Goal: Check status: Check status

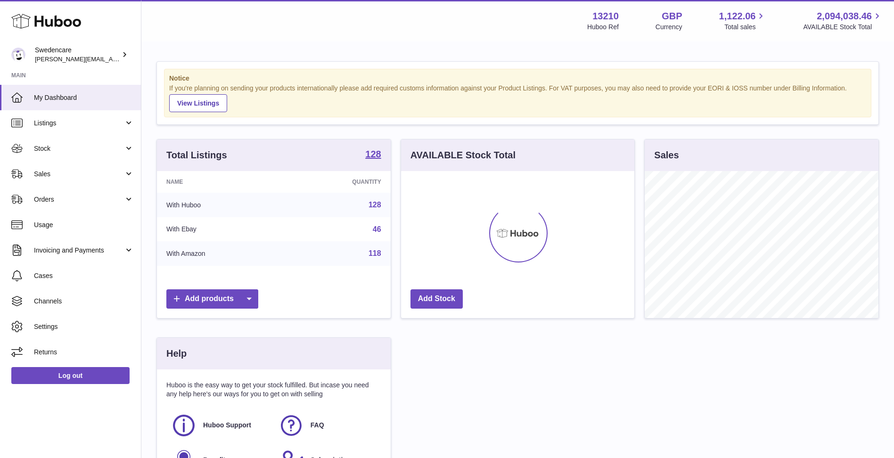
scroll to position [147, 233]
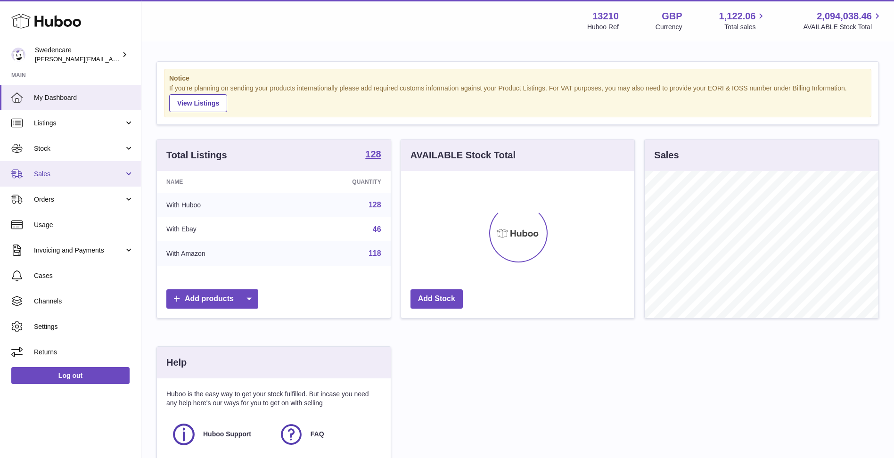
drag, startPoint x: 0, startPoint y: 0, endPoint x: 78, endPoint y: 172, distance: 189.4
click at [78, 172] on span "Sales" at bounding box center [79, 174] width 90 height 9
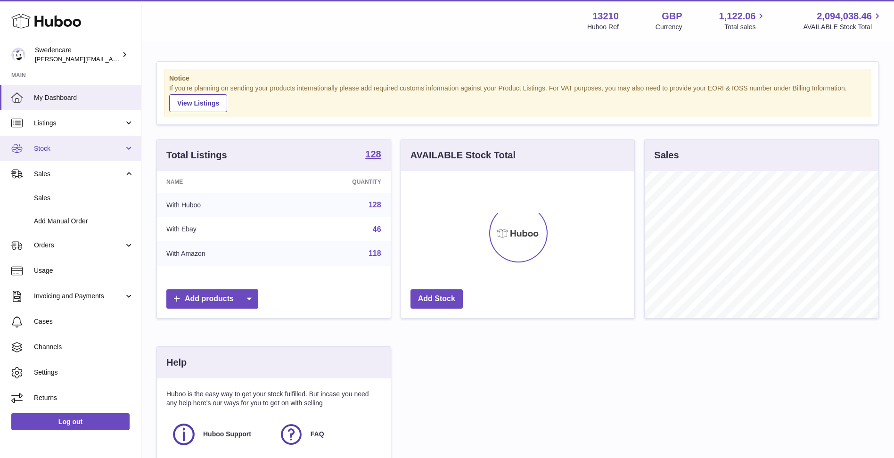
click at [75, 160] on link "Stock" at bounding box center [70, 148] width 141 height 25
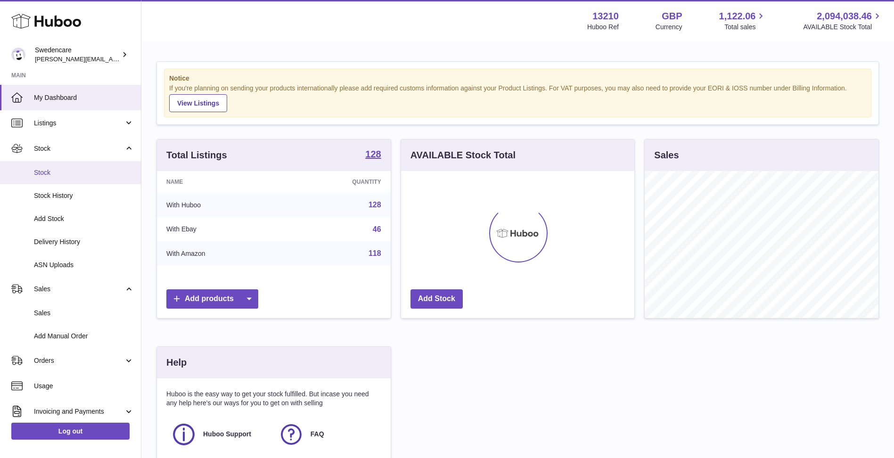
click at [76, 174] on span "Stock" at bounding box center [84, 172] width 100 height 9
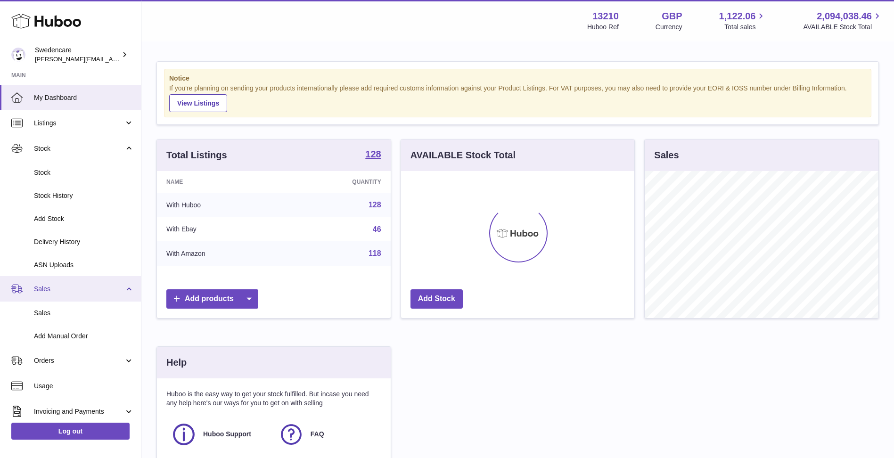
click at [92, 294] on link "Sales" at bounding box center [70, 288] width 141 height 25
click at [92, 297] on link "Sales" at bounding box center [70, 288] width 141 height 25
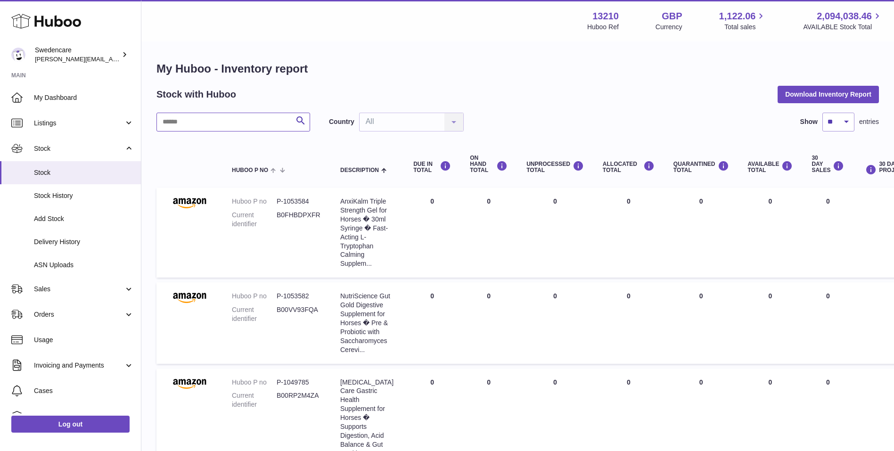
click at [175, 122] on input "text" at bounding box center [233, 122] width 154 height 19
click at [100, 143] on link "Stock" at bounding box center [70, 148] width 141 height 25
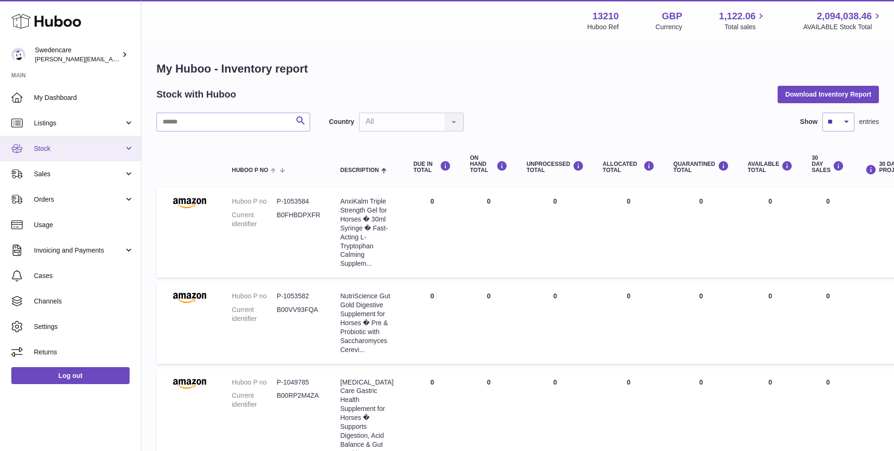
click at [91, 157] on link "Stock" at bounding box center [70, 148] width 141 height 25
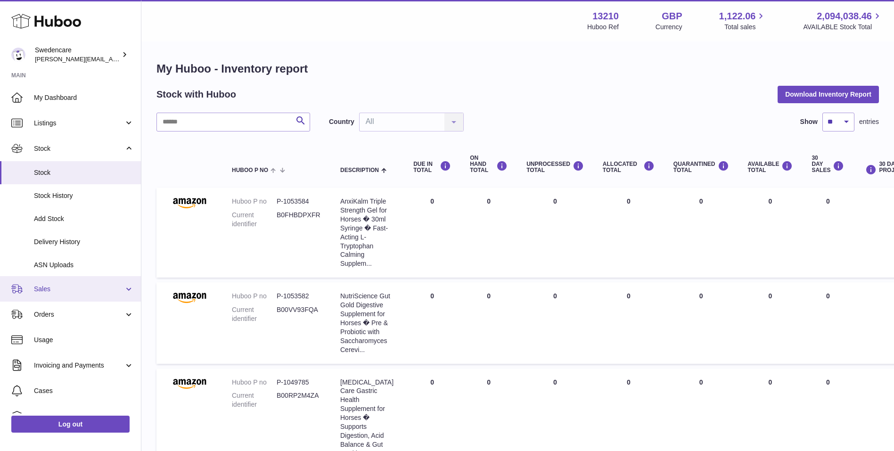
click at [94, 280] on link "Sales" at bounding box center [70, 288] width 141 height 25
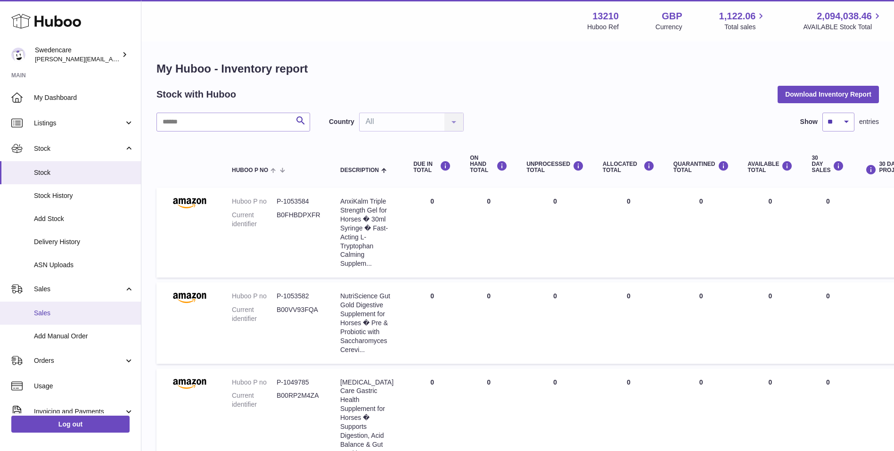
click at [82, 315] on span "Sales" at bounding box center [84, 313] width 100 height 9
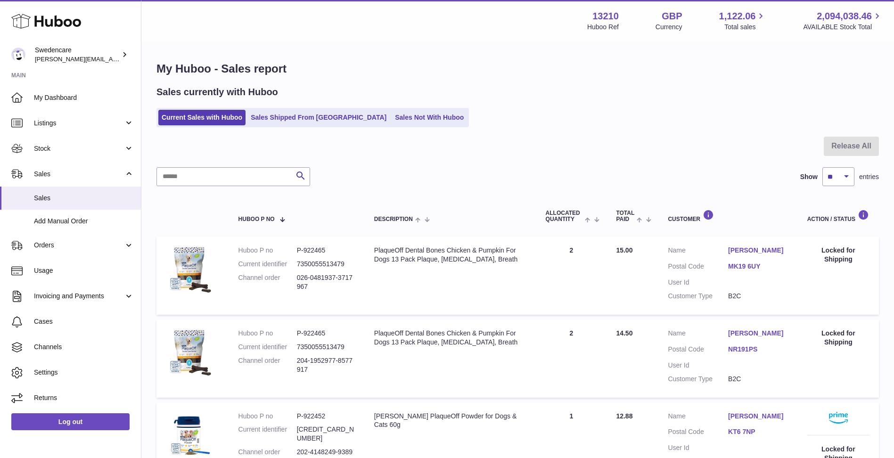
click at [255, 115] on link "Sales Shipped From [GEOGRAPHIC_DATA]" at bounding box center [318, 118] width 142 height 16
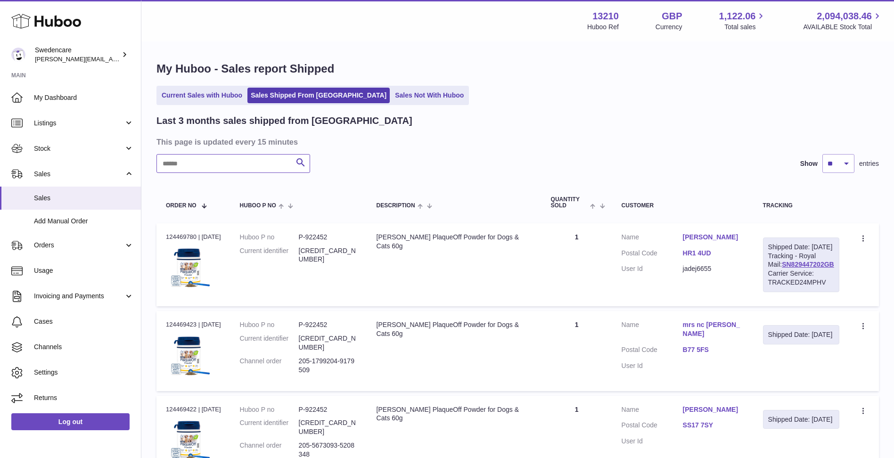
click at [222, 162] on input "text" at bounding box center [233, 163] width 154 height 19
paste input "**********"
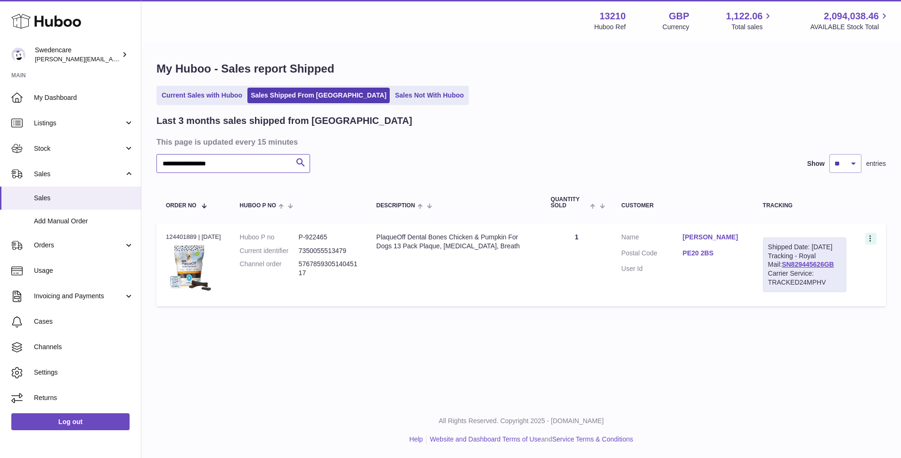
type input "**********"
click at [873, 236] on icon at bounding box center [871, 239] width 11 height 9
drag, startPoint x: 810, startPoint y: 273, endPoint x: 797, endPoint y: 311, distance: 39.9
click at [797, 306] on tr "Order no 124401889 | 9th Sep Huboo P no P-922465 Current identifier 73500555134…" at bounding box center [521, 264] width 730 height 83
click at [794, 311] on table "Order No Huboo P no Description Quantity Sold Customer Tracking Order no 124401…" at bounding box center [521, 246] width 730 height 129
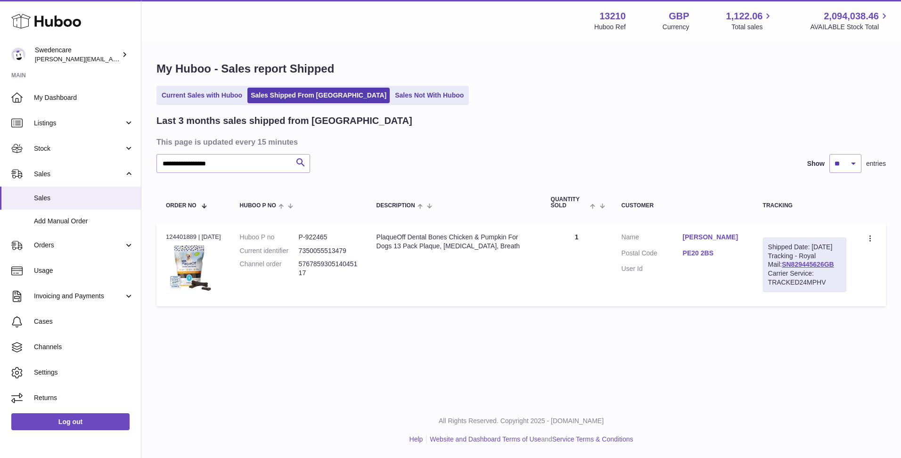
click at [870, 232] on td "Create a ticket Duplicate Order" at bounding box center [871, 264] width 30 height 83
click at [868, 233] on div at bounding box center [870, 239] width 11 height 12
click at [850, 275] on li "Duplicate Order" at bounding box center [829, 280] width 94 height 20
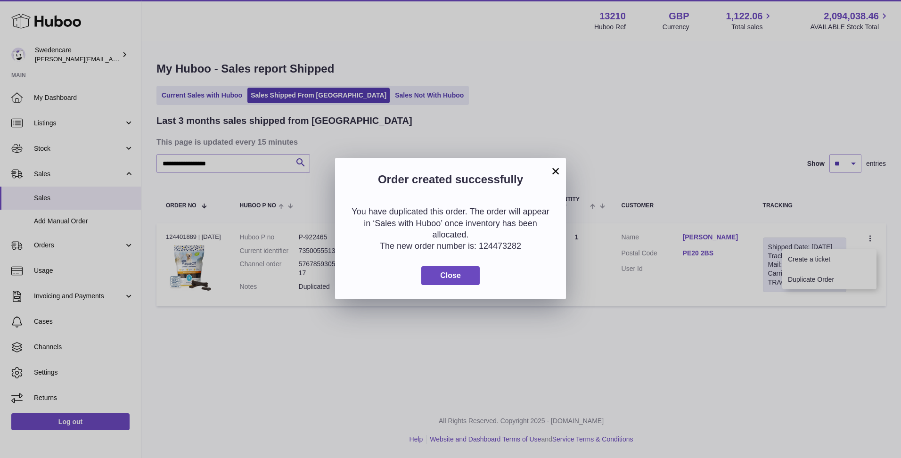
click at [561, 166] on button "×" at bounding box center [555, 170] width 11 height 11
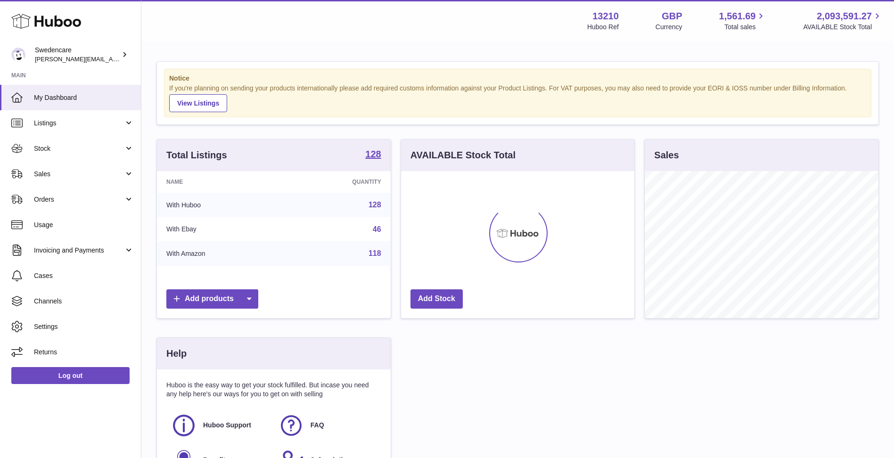
scroll to position [147, 233]
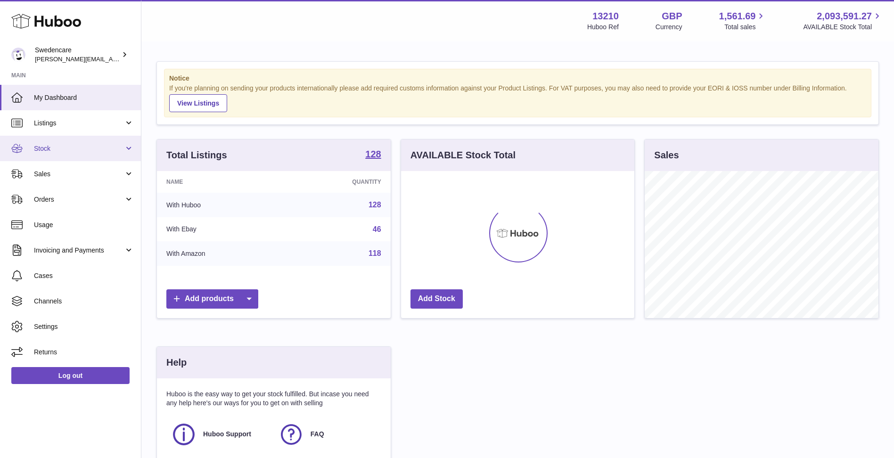
click at [87, 139] on link "Stock" at bounding box center [70, 148] width 141 height 25
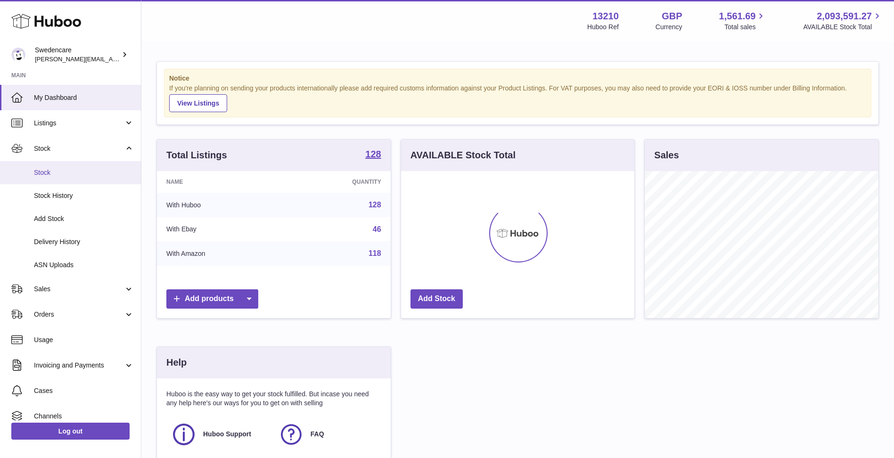
click at [82, 164] on link "Stock" at bounding box center [70, 172] width 141 height 23
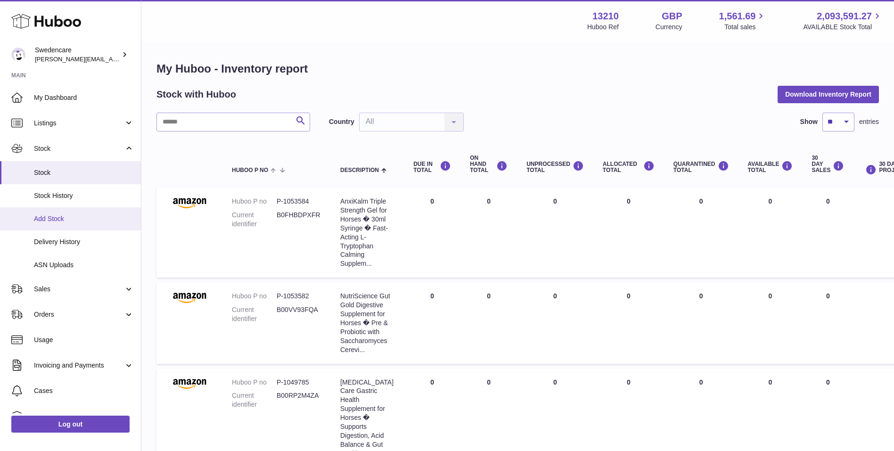
click at [84, 218] on span "Add Stock" at bounding box center [84, 218] width 100 height 9
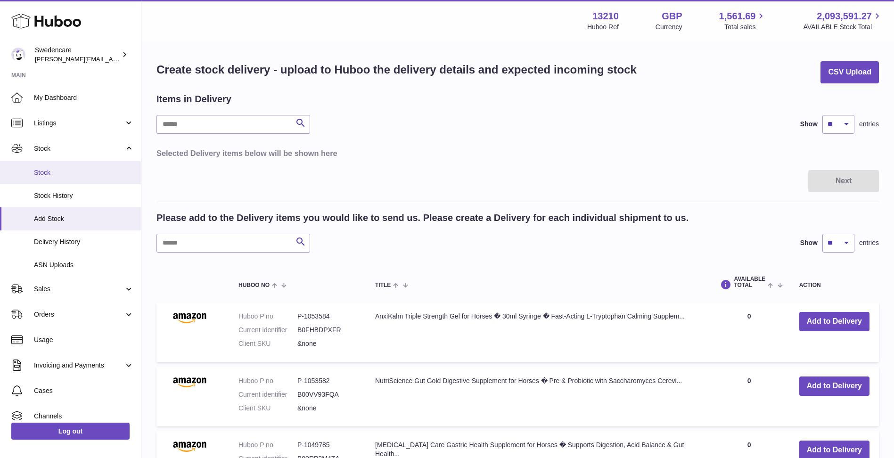
click at [75, 169] on span "Stock" at bounding box center [84, 172] width 100 height 9
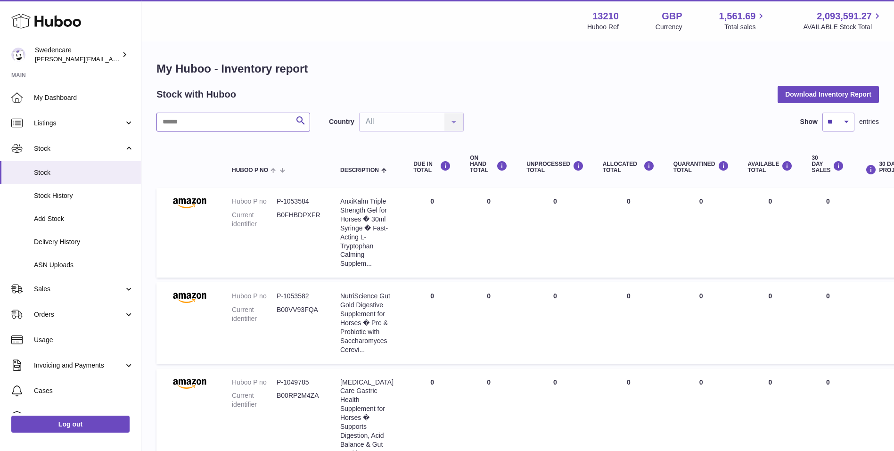
click at [189, 124] on input "text" at bounding box center [233, 122] width 154 height 19
paste input "**********"
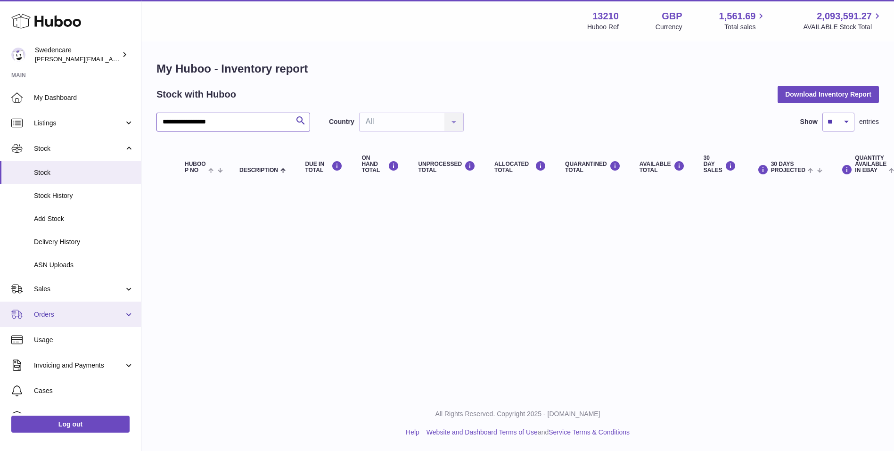
type input "**********"
click at [82, 302] on link "Orders" at bounding box center [70, 314] width 141 height 25
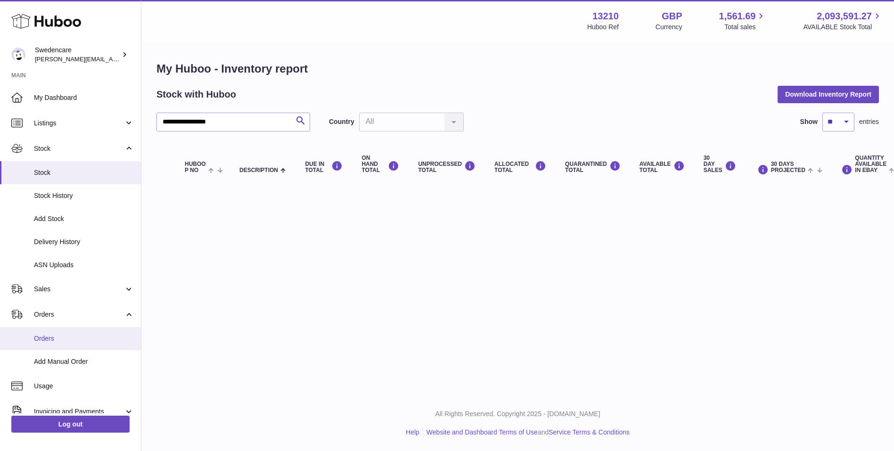
click at [79, 332] on link "Orders" at bounding box center [70, 338] width 141 height 23
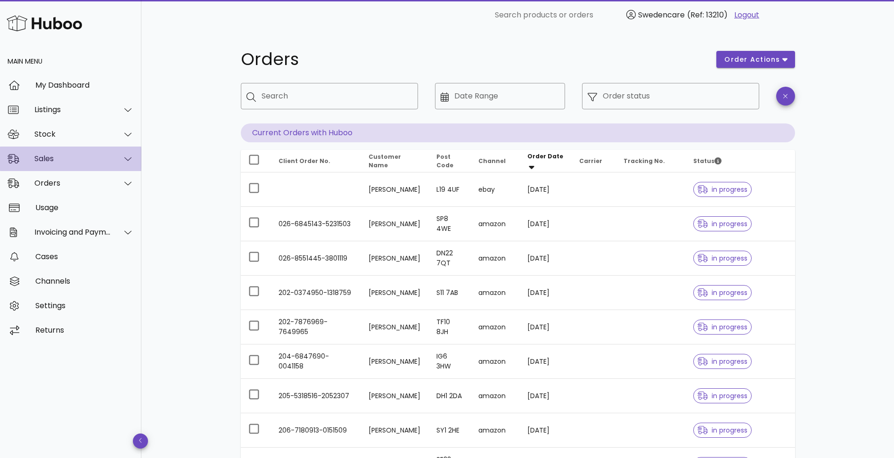
click at [69, 164] on div "Sales" at bounding box center [70, 159] width 141 height 25
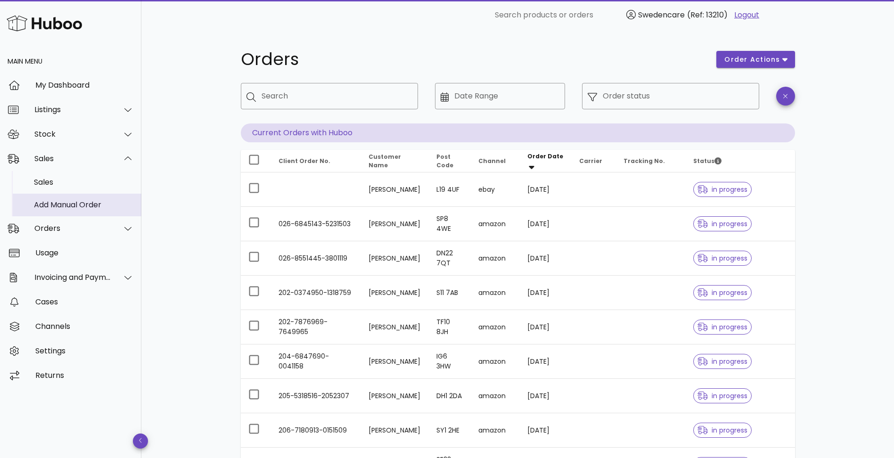
click at [71, 199] on div "Add Manual Order" at bounding box center [84, 205] width 100 height 20
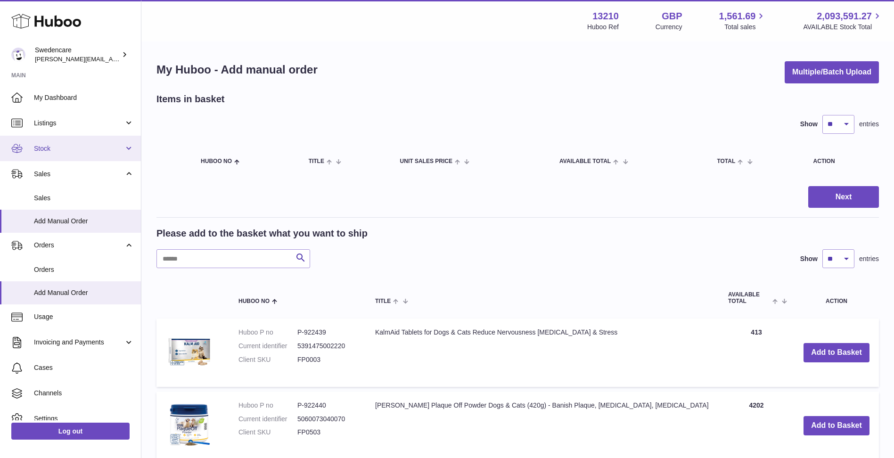
click at [87, 156] on link "Stock" at bounding box center [70, 148] width 141 height 25
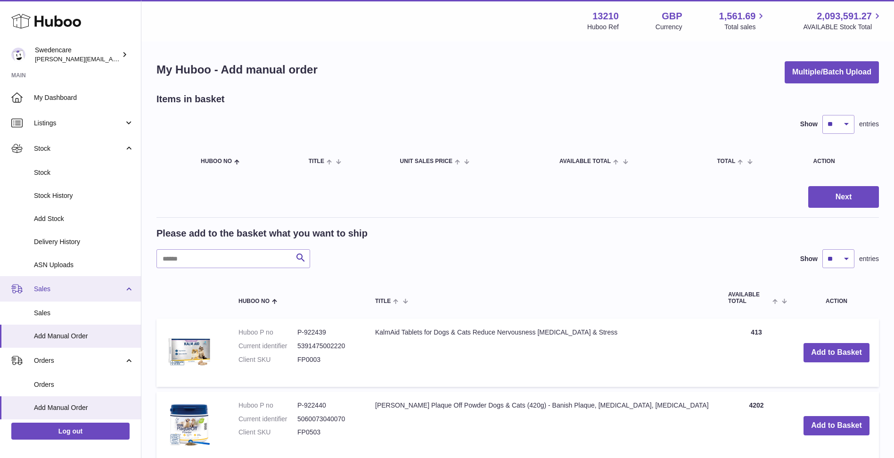
click at [81, 281] on link "Sales" at bounding box center [70, 288] width 141 height 25
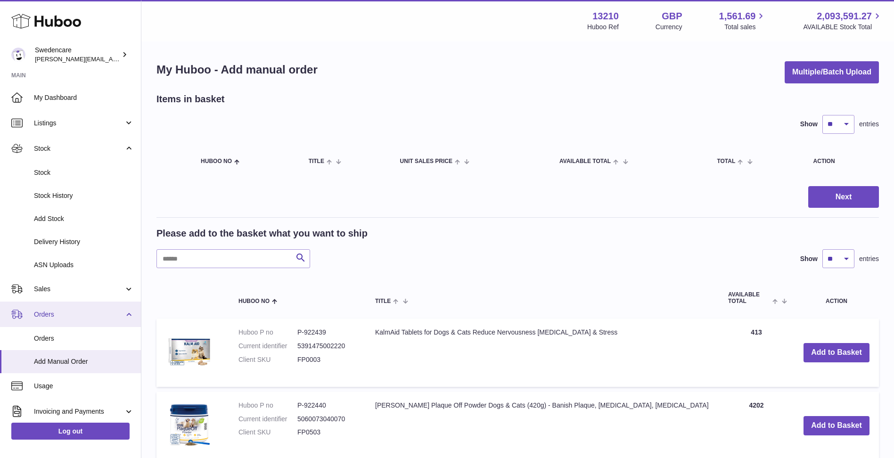
click at [67, 317] on span "Orders" at bounding box center [79, 314] width 90 height 9
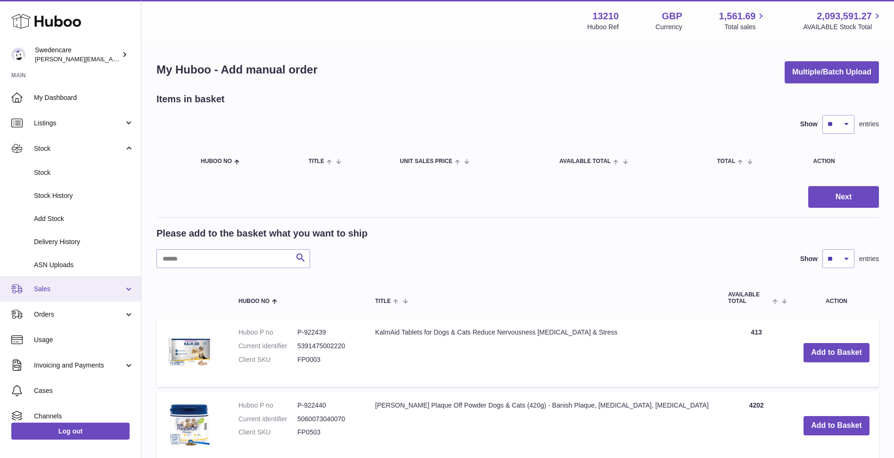
click at [68, 295] on link "Sales" at bounding box center [70, 288] width 141 height 25
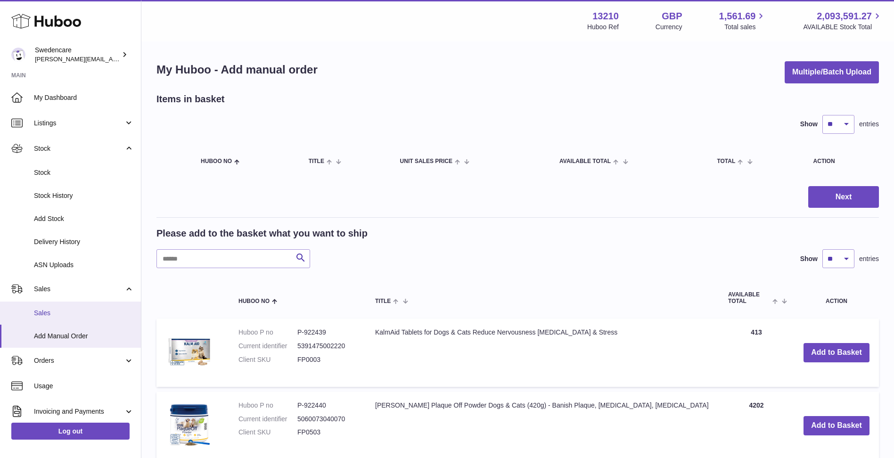
click at [68, 305] on link "Sales" at bounding box center [70, 313] width 141 height 23
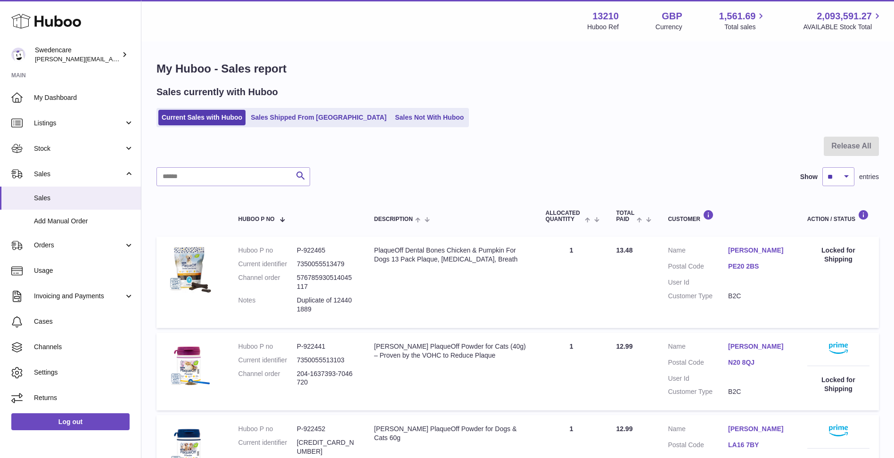
click at [295, 127] on ul "Current Sales with Huboo Sales Shipped From [GEOGRAPHIC_DATA] Sales Not With Hu…" at bounding box center [312, 117] width 312 height 19
click at [294, 121] on link "Sales Shipped From [GEOGRAPHIC_DATA]" at bounding box center [318, 118] width 142 height 16
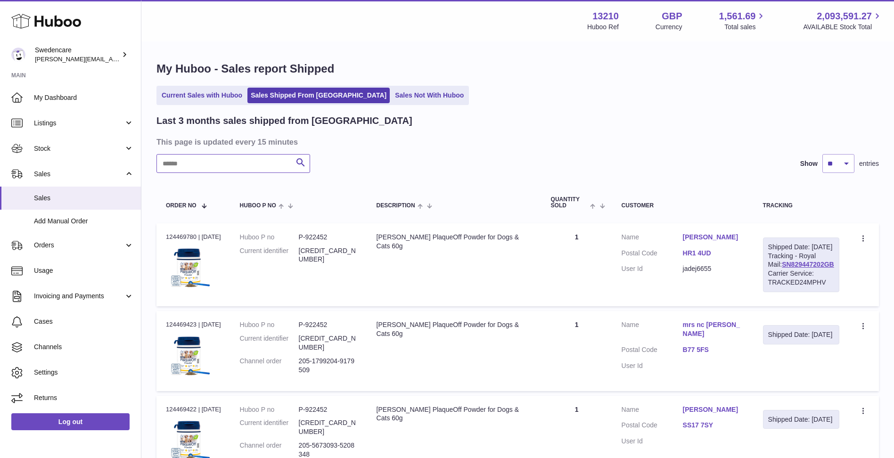
click at [265, 165] on input "text" at bounding box center [233, 163] width 154 height 19
paste input "**********"
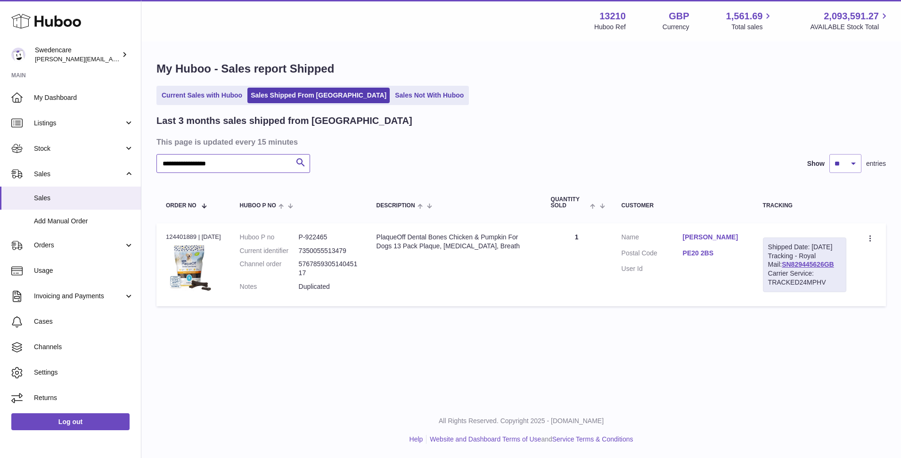
type input "**********"
